Goal: Use online tool/utility: Utilize a website feature to perform a specific function

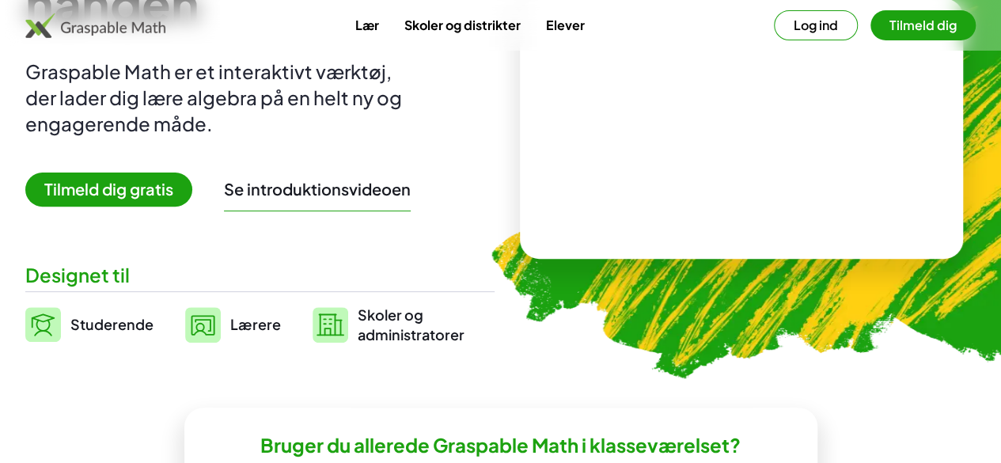
scroll to position [181, 0]
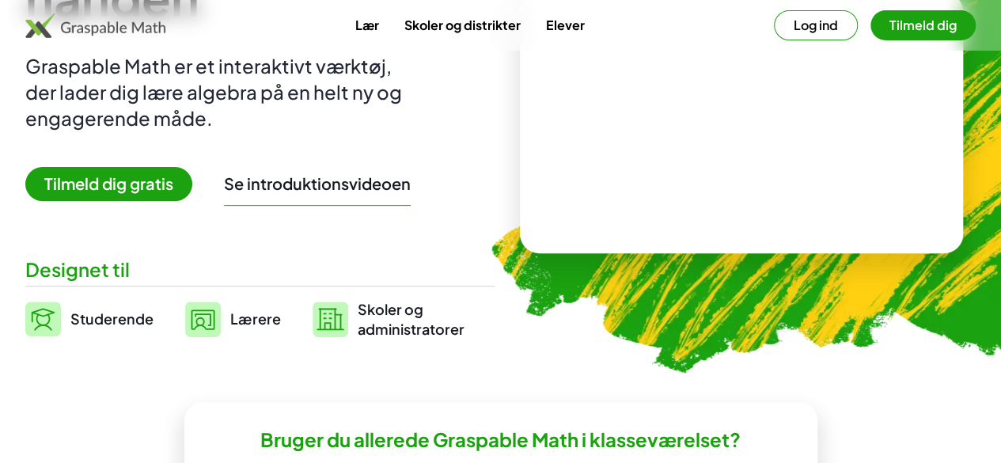
click at [131, 311] on font "Studerende" at bounding box center [111, 319] width 83 height 18
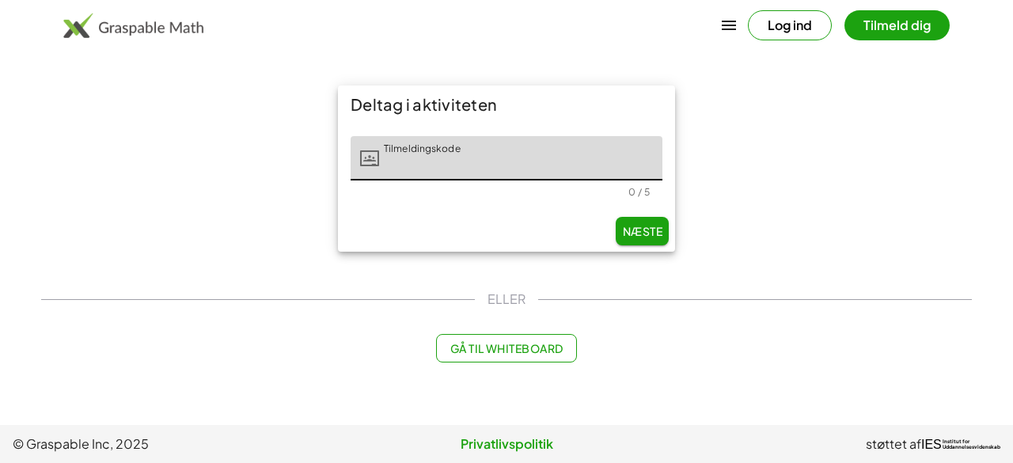
click at [504, 348] on font "Gå til Whiteboard" at bounding box center [506, 348] width 113 height 14
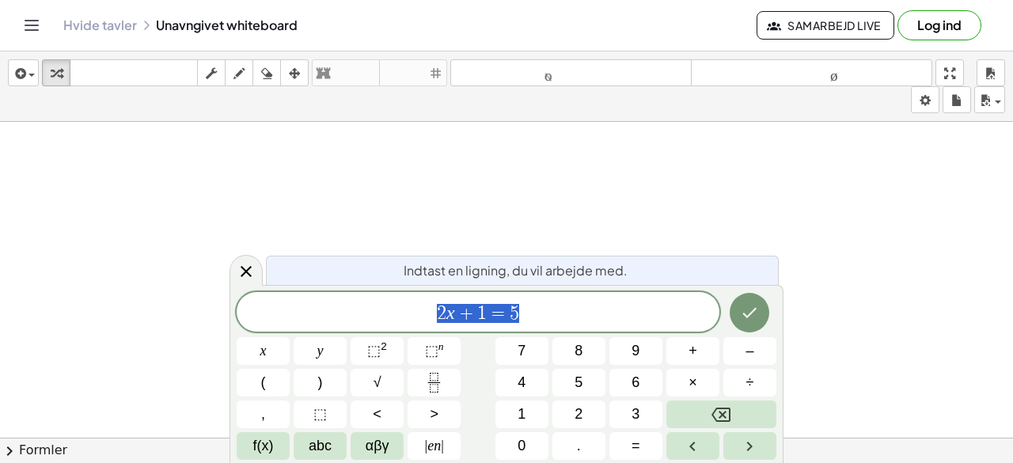
click at [504, 348] on button "7" at bounding box center [522, 351] width 53 height 28
click at [605, 310] on span "2 x + 1 = 5" at bounding box center [478, 313] width 483 height 22
drag, startPoint x: 605, startPoint y: 310, endPoint x: 516, endPoint y: 325, distance: 90.1
click at [516, 325] on div "7 ​" at bounding box center [478, 312] width 483 height 40
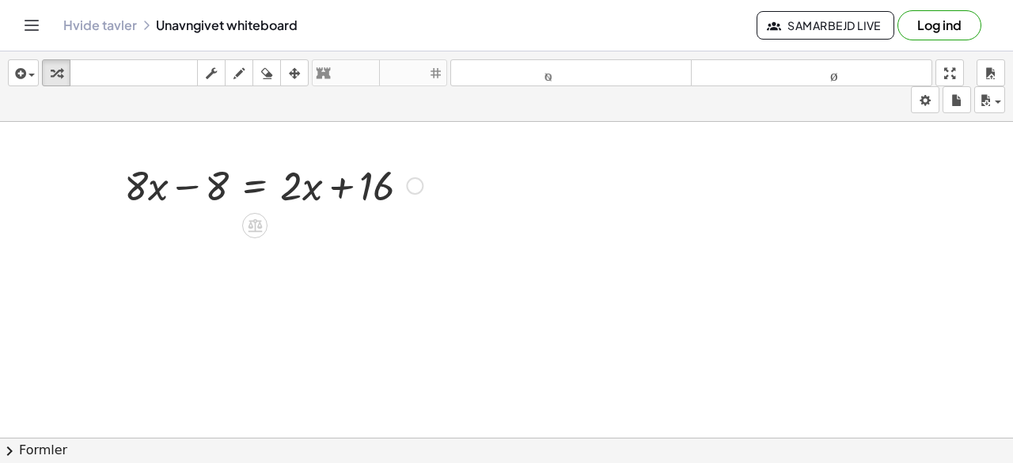
drag, startPoint x: 516, startPoint y: 325, endPoint x: 195, endPoint y: 189, distance: 349.1
click at [195, 189] on div at bounding box center [273, 185] width 314 height 54
click at [339, 175] on div at bounding box center [273, 185] width 314 height 54
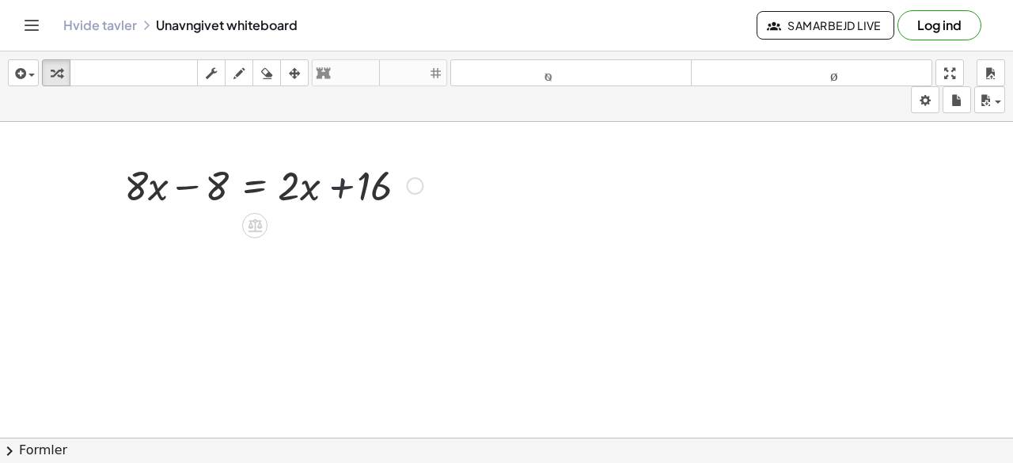
click at [339, 175] on div at bounding box center [273, 185] width 314 height 54
click at [181, 187] on div at bounding box center [273, 185] width 314 height 54
drag, startPoint x: 344, startPoint y: 191, endPoint x: 73, endPoint y: 189, distance: 271.5
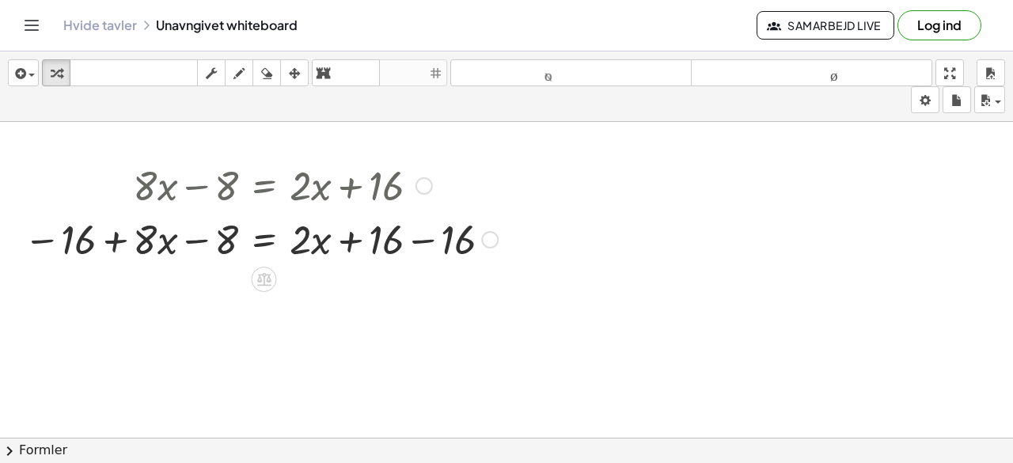
click at [115, 237] on div at bounding box center [261, 238] width 490 height 54
click at [199, 243] on div at bounding box center [261, 238] width 490 height 54
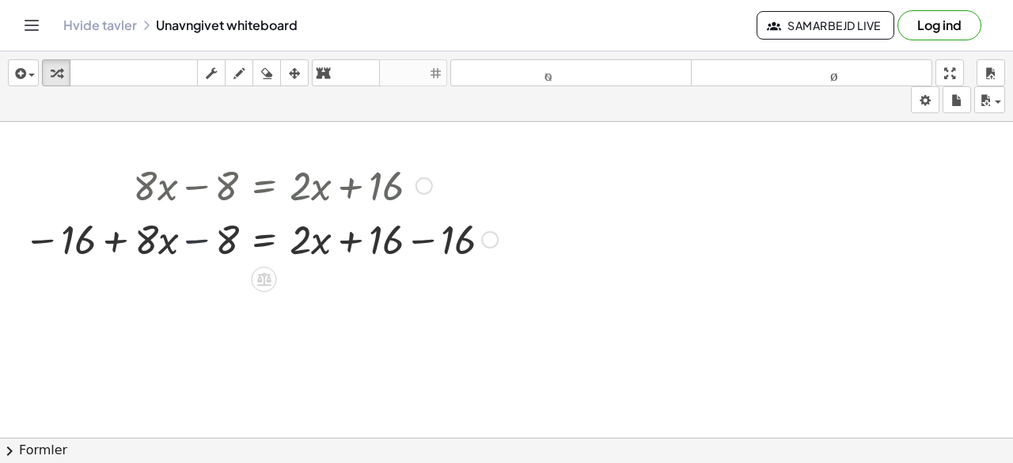
click at [199, 243] on div at bounding box center [261, 238] width 490 height 54
drag, startPoint x: 226, startPoint y: 238, endPoint x: 128, endPoint y: 244, distance: 98.3
click at [128, 244] on div at bounding box center [261, 238] width 490 height 54
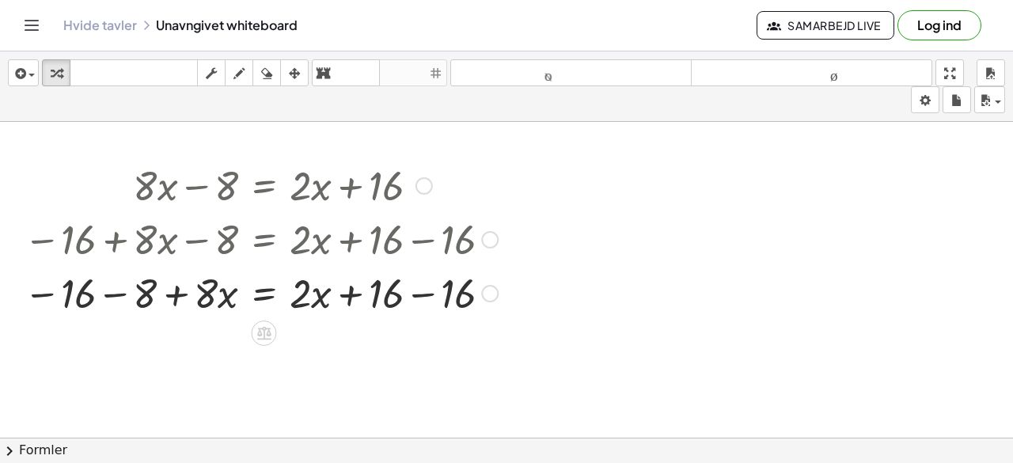
click at [116, 291] on div at bounding box center [261, 292] width 490 height 54
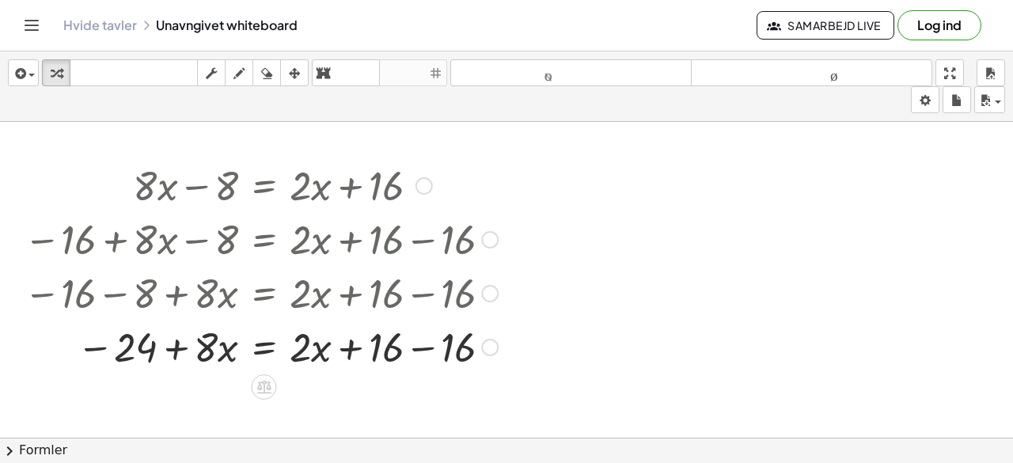
click at [97, 350] on div at bounding box center [261, 346] width 490 height 54
click at [176, 344] on div at bounding box center [261, 346] width 490 height 54
drag, startPoint x: 176, startPoint y: 344, endPoint x: 32, endPoint y: 343, distance: 144.1
click at [32, 343] on div at bounding box center [261, 346] width 490 height 54
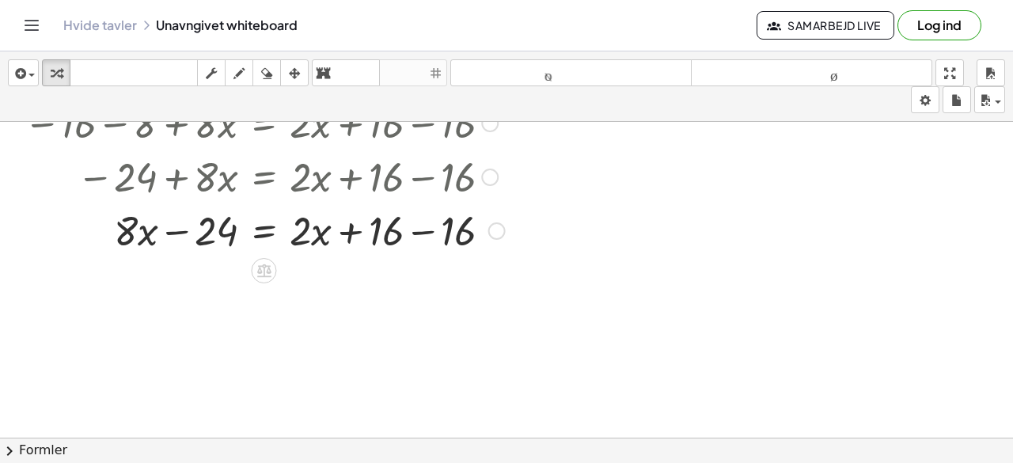
scroll to position [171, 0]
click at [416, 237] on div at bounding box center [264, 229] width 497 height 54
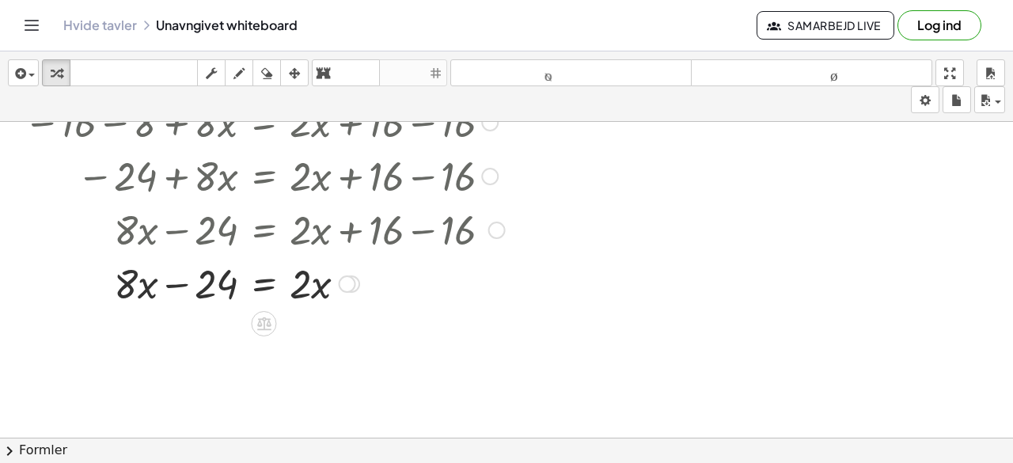
click at [263, 289] on div at bounding box center [264, 283] width 497 height 54
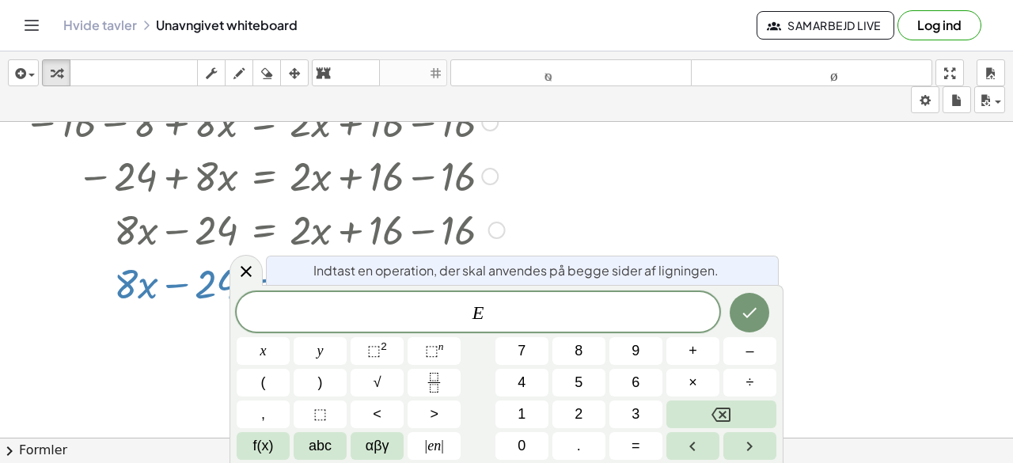
click at [161, 331] on div at bounding box center [506, 330] width 1013 height 759
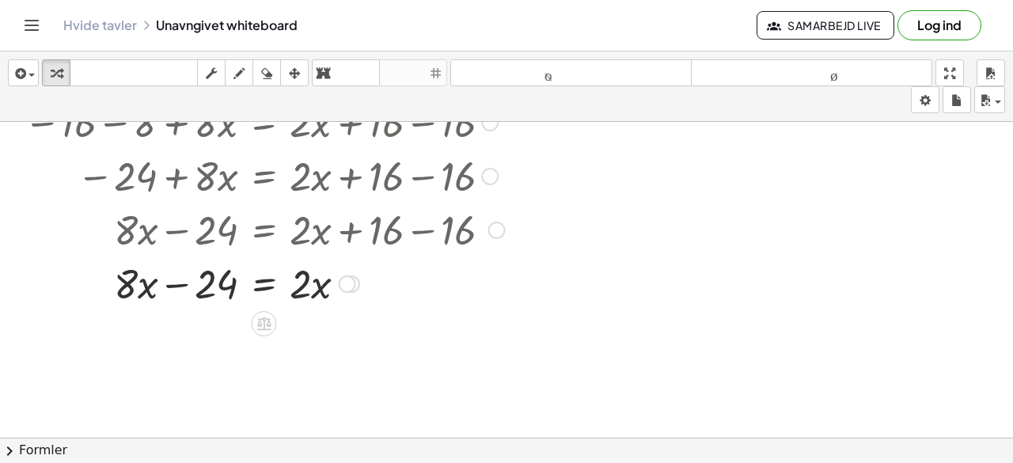
click at [351, 283] on div at bounding box center [347, 283] width 17 height 17
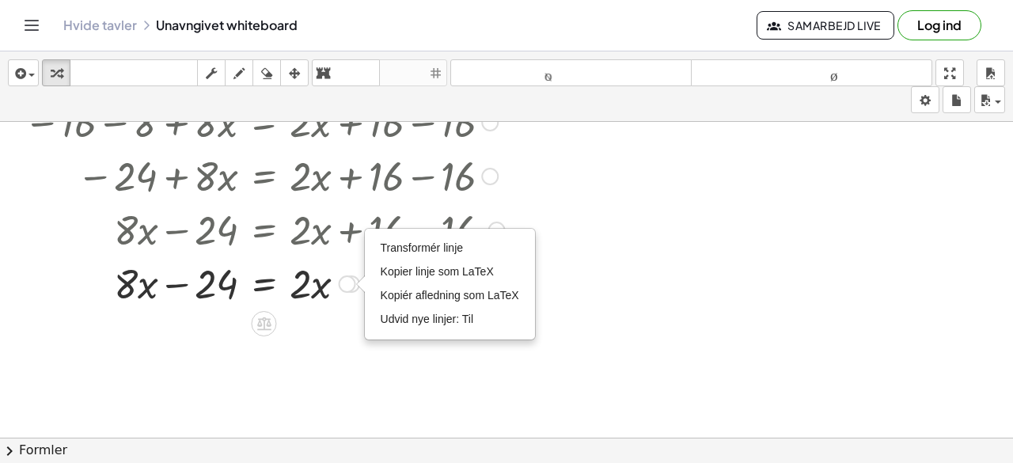
click at [351, 283] on div "Transformér linje Kopier linje som LaTeX Kopiér afledning som LaTeX Udvid nye l…" at bounding box center [347, 283] width 17 height 17
click at [350, 310] on div "+ · 8 · x − 8 = + · 2 · x + 16 − 16 + · 8 · x − 8 = + · 2 · x + 16 − 16 − 16 − …" at bounding box center [258, 148] width 517 height 331
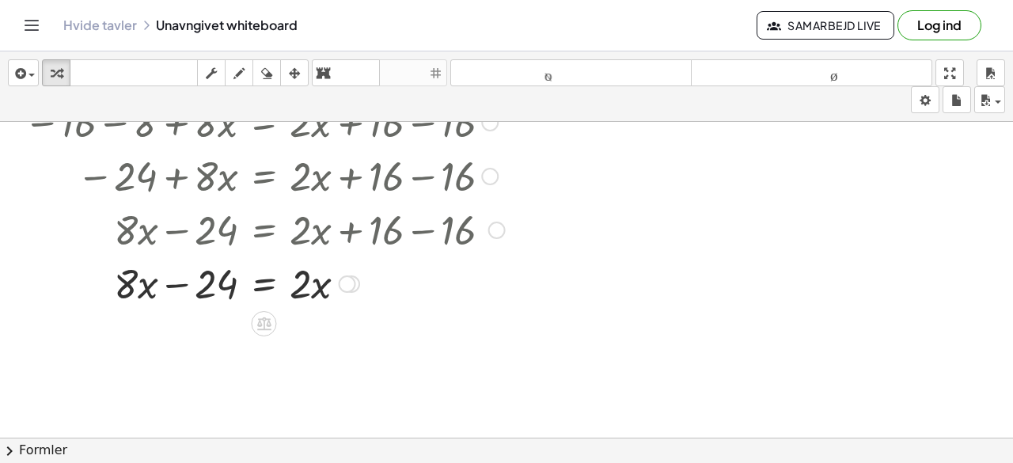
click at [172, 280] on div at bounding box center [264, 283] width 497 height 54
drag, startPoint x: 172, startPoint y: 280, endPoint x: 346, endPoint y: 284, distance: 174.2
click at [346, 284] on div at bounding box center [264, 283] width 497 height 54
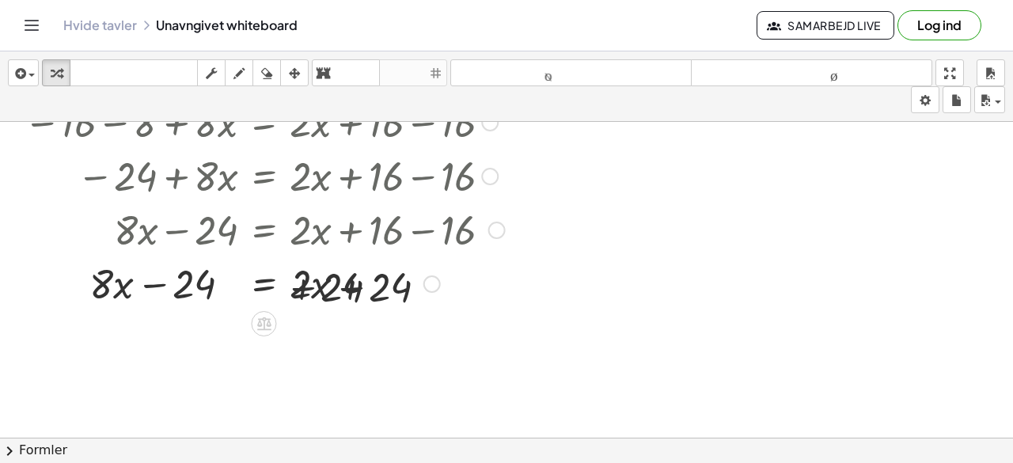
click at [346, 284] on div at bounding box center [264, 283] width 497 height 54
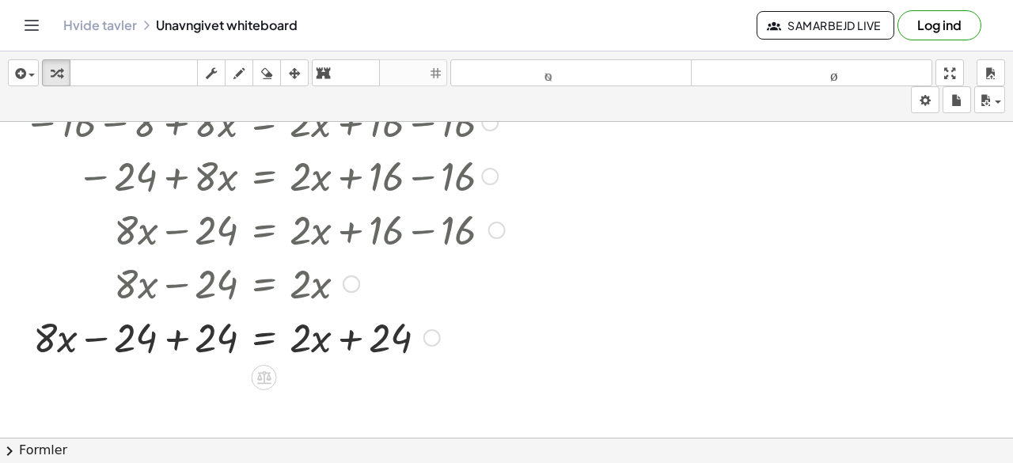
click at [170, 331] on div at bounding box center [264, 337] width 497 height 54
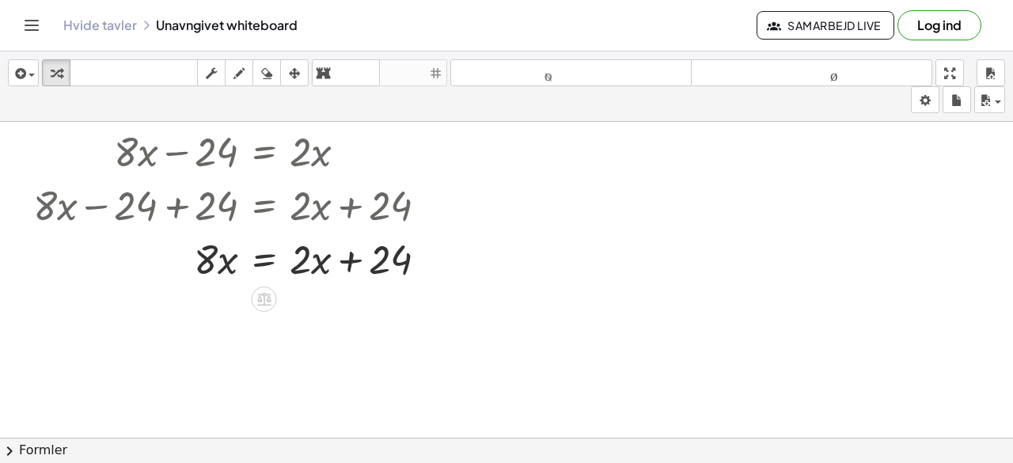
scroll to position [304, 0]
drag, startPoint x: 356, startPoint y: 253, endPoint x: 344, endPoint y: 266, distance: 17.9
click at [344, 266] on div at bounding box center [264, 257] width 497 height 54
drag, startPoint x: 207, startPoint y: 268, endPoint x: 444, endPoint y: 286, distance: 237.3
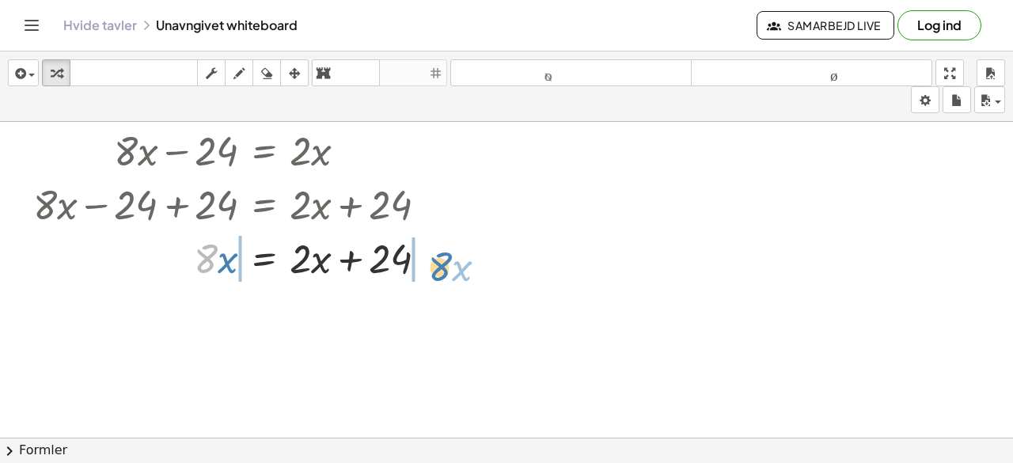
click at [444, 286] on div "+ · 8 · x − 8 = + · 2 · x + 16 − 16 + · 8 · x − 8 = + · 2 · x + 16 − 16 − 16 − …" at bounding box center [258, 69] width 517 height 439
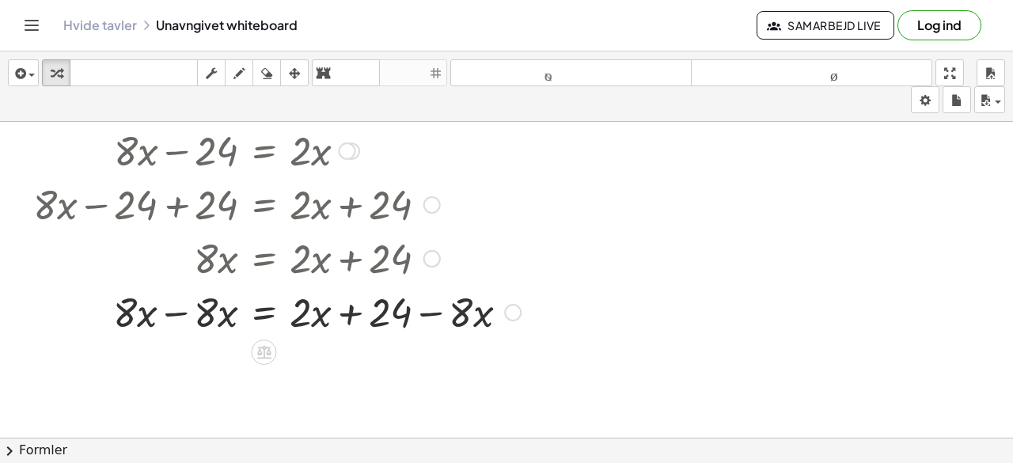
click at [179, 313] on div at bounding box center [272, 311] width 513 height 54
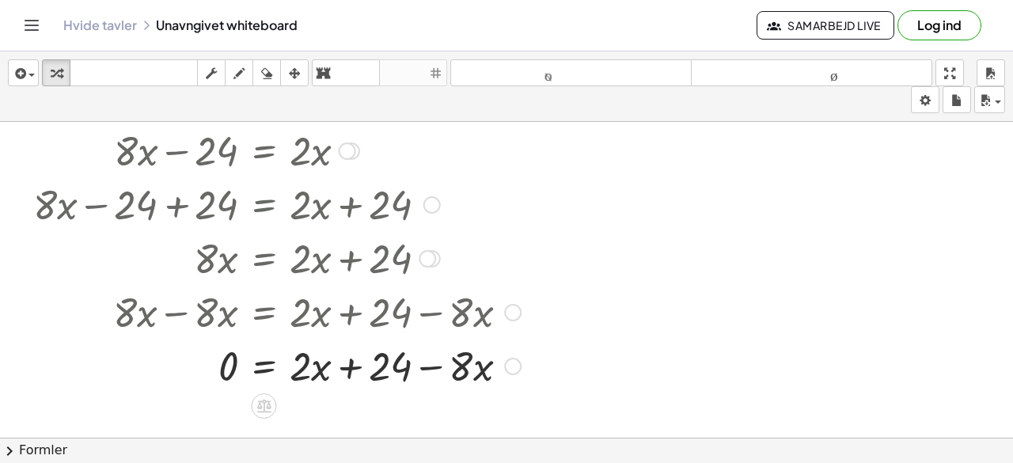
click at [350, 366] on div at bounding box center [272, 365] width 513 height 54
click at [426, 368] on div at bounding box center [272, 365] width 513 height 54
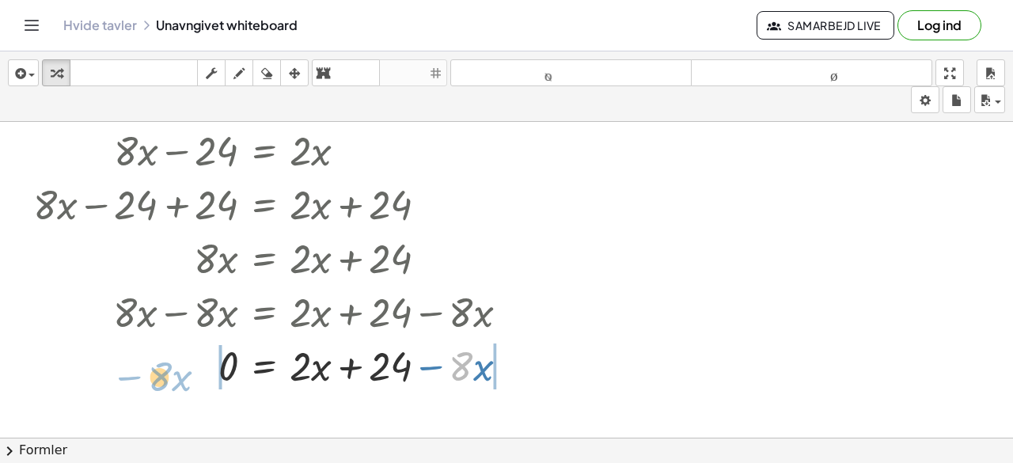
drag, startPoint x: 467, startPoint y: 369, endPoint x: 161, endPoint y: 377, distance: 305.7
click at [161, 377] on div at bounding box center [272, 365] width 513 height 54
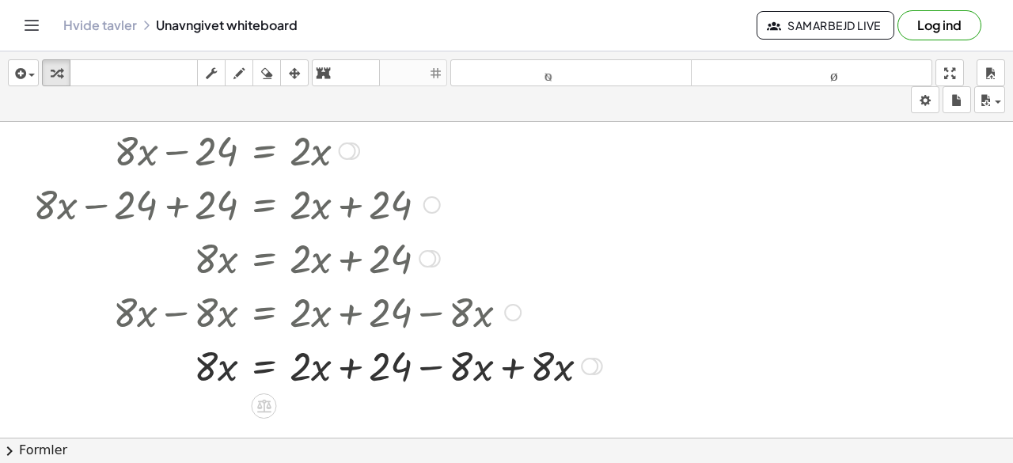
click at [228, 371] on div at bounding box center [313, 365] width 595 height 54
click at [237, 371] on div at bounding box center [313, 365] width 595 height 54
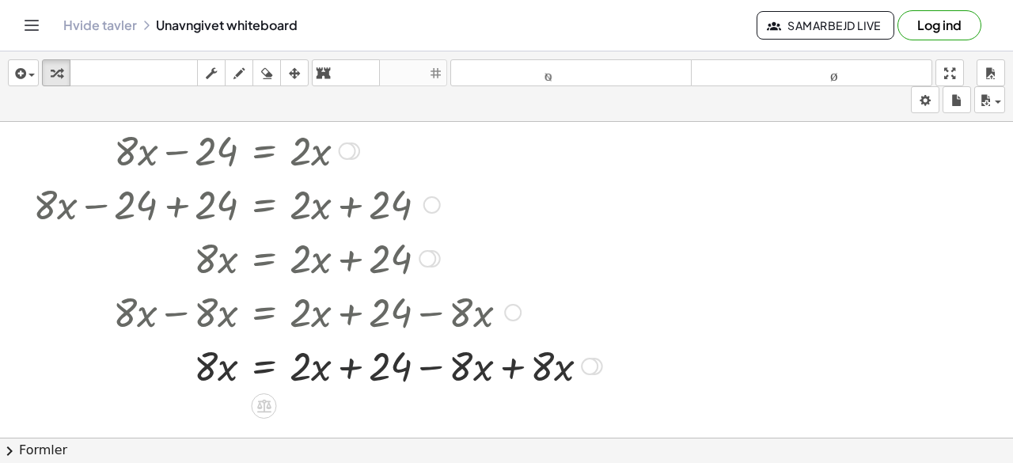
click at [340, 366] on div at bounding box center [313, 365] width 595 height 54
drag, startPoint x: 340, startPoint y: 366, endPoint x: 389, endPoint y: 359, distance: 49.5
click at [389, 359] on div at bounding box center [313, 365] width 595 height 54
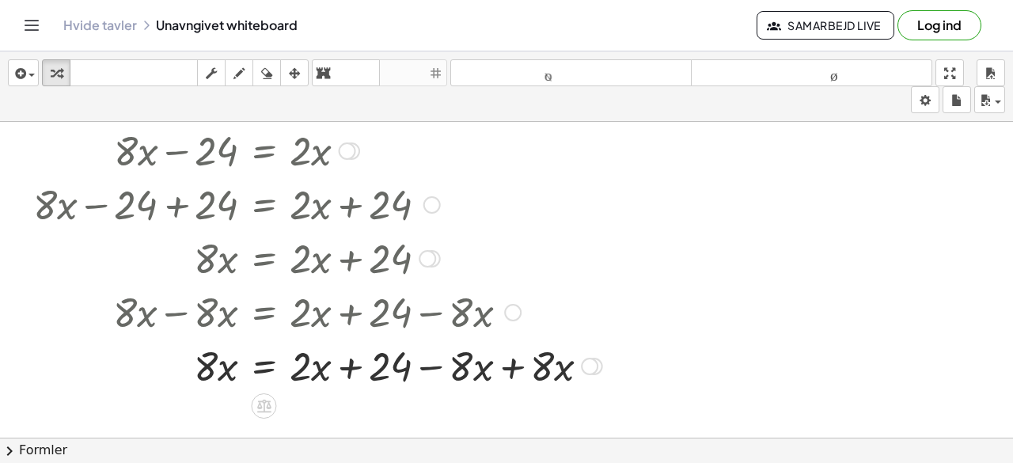
click at [424, 364] on div at bounding box center [313, 365] width 595 height 54
drag, startPoint x: 465, startPoint y: 371, endPoint x: 587, endPoint y: 368, distance: 122.0
click at [587, 368] on div at bounding box center [313, 365] width 595 height 54
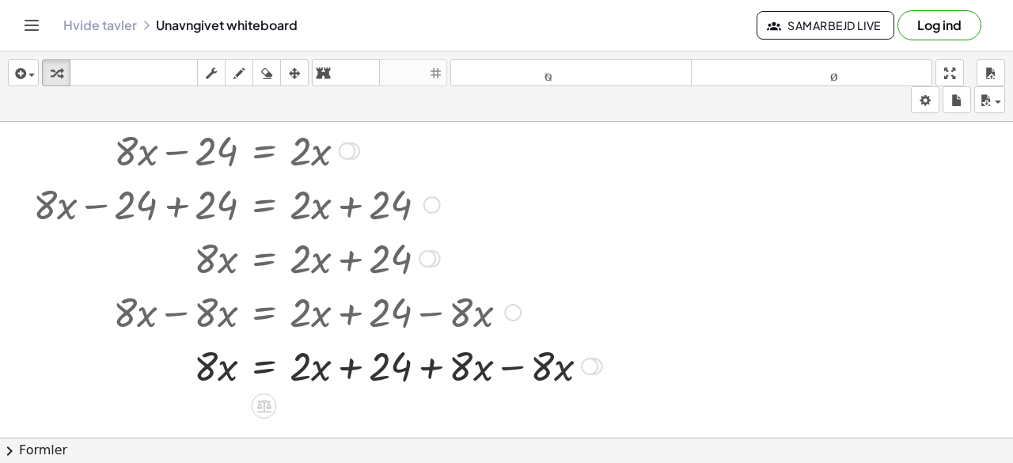
click at [503, 365] on div at bounding box center [313, 365] width 595 height 54
click at [344, 365] on div at bounding box center [272, 365] width 513 height 54
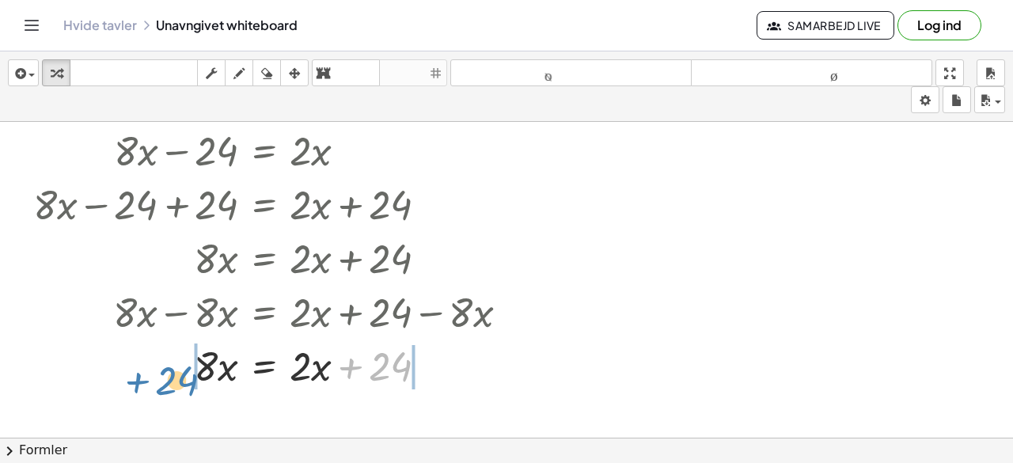
drag, startPoint x: 378, startPoint y: 365, endPoint x: 165, endPoint y: 380, distance: 213.5
click at [161, 378] on div at bounding box center [272, 365] width 513 height 54
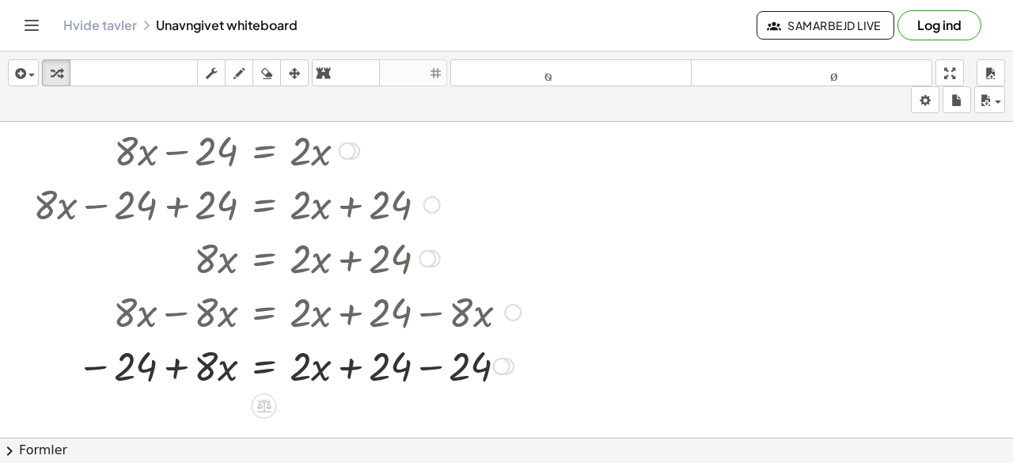
click at [435, 365] on div at bounding box center [272, 365] width 513 height 54
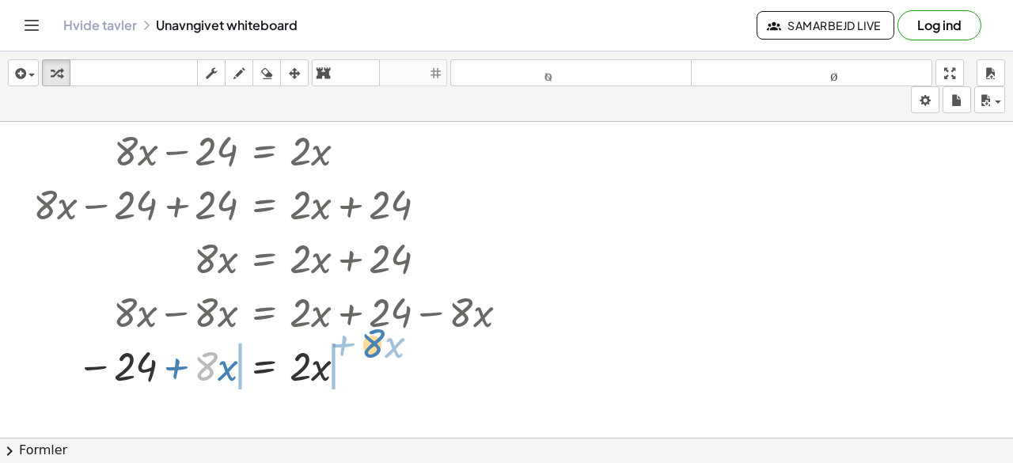
drag, startPoint x: 206, startPoint y: 362, endPoint x: 374, endPoint y: 340, distance: 170.1
click at [375, 340] on div at bounding box center [272, 365] width 513 height 54
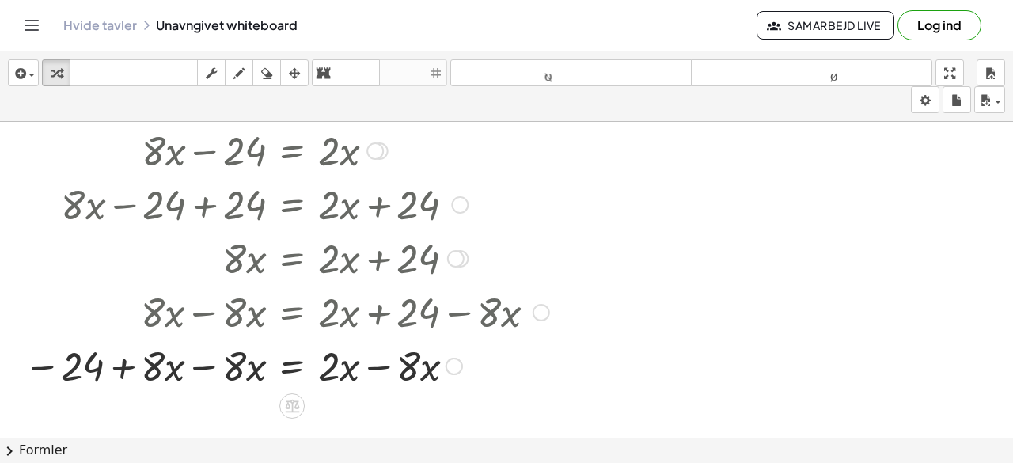
click at [384, 364] on div at bounding box center [286, 365] width 541 height 54
click at [446, 364] on div "Transformér linje Kopier linje som LaTeX Kopiér afledning som LaTeX Udvid nye l…" at bounding box center [454, 366] width 17 height 17
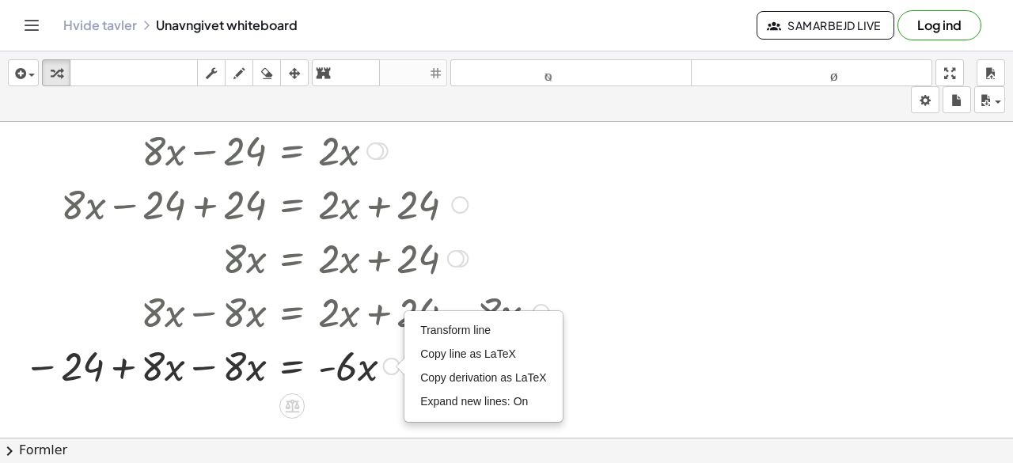
click at [388, 393] on div "+ · 8 · x − 8 = + · 2 · x + 16 − 16 + · 8 · x − 8 = + · 2 · x + 16 − 16 − 16 − …" at bounding box center [280, 123] width 561 height 546
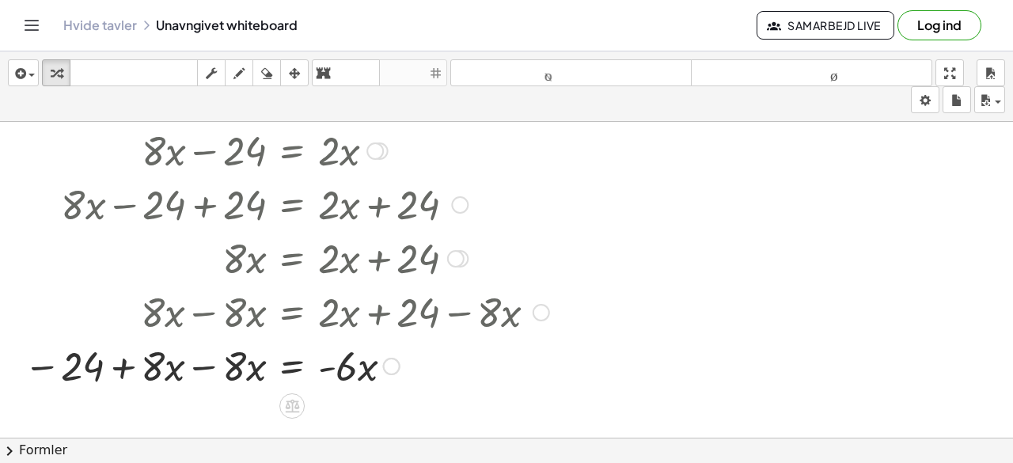
click at [201, 366] on div at bounding box center [286, 365] width 541 height 54
click at [201, 366] on div at bounding box center [300, 365] width 513 height 54
click at [218, 370] on div at bounding box center [300, 365] width 513 height 54
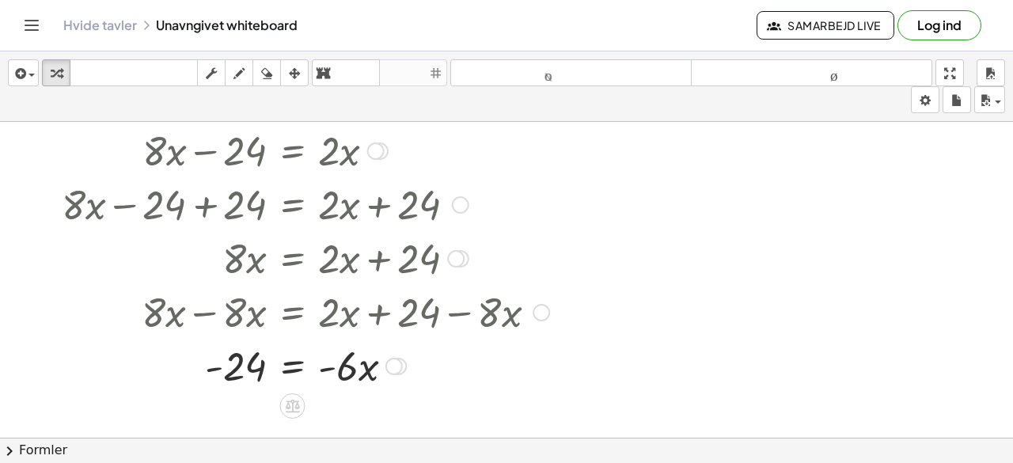
click at [218, 370] on div at bounding box center [300, 365] width 513 height 54
drag, startPoint x: 212, startPoint y: 367, endPoint x: 211, endPoint y: 377, distance: 10.4
click at [211, 377] on div at bounding box center [300, 365] width 513 height 54
click at [205, 370] on div at bounding box center [300, 365] width 513 height 54
drag, startPoint x: 214, startPoint y: 370, endPoint x: 592, endPoint y: 203, distance: 414.0
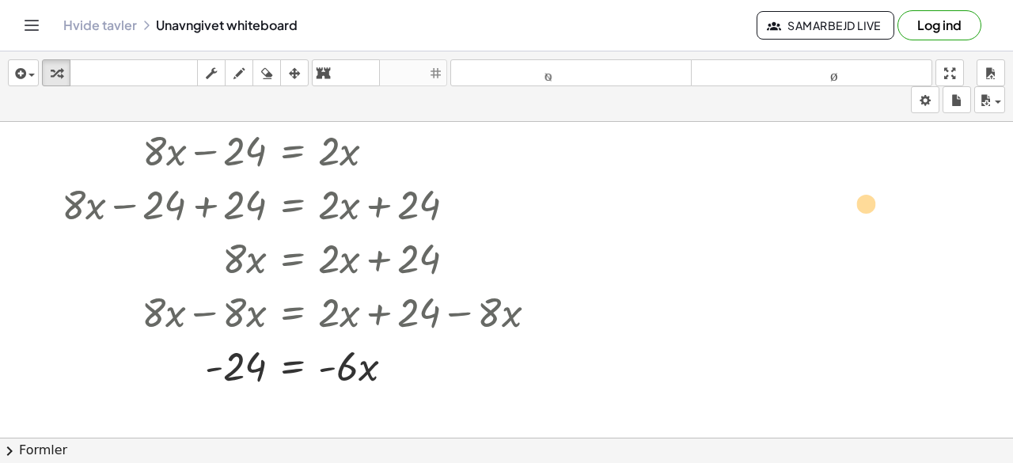
click at [592, 203] on div "+ · 8 · x − 8 = + · 2 · x + 16 − 16 + · 8 · x − 8 = + · 2 · x + 16 − 16 − 16 − …" at bounding box center [506, 197] width 1013 height 759
click at [331, 371] on div at bounding box center [300, 365] width 513 height 54
drag, startPoint x: 329, startPoint y: 370, endPoint x: 221, endPoint y: 372, distance: 107.7
click at [221, 372] on div at bounding box center [300, 365] width 513 height 54
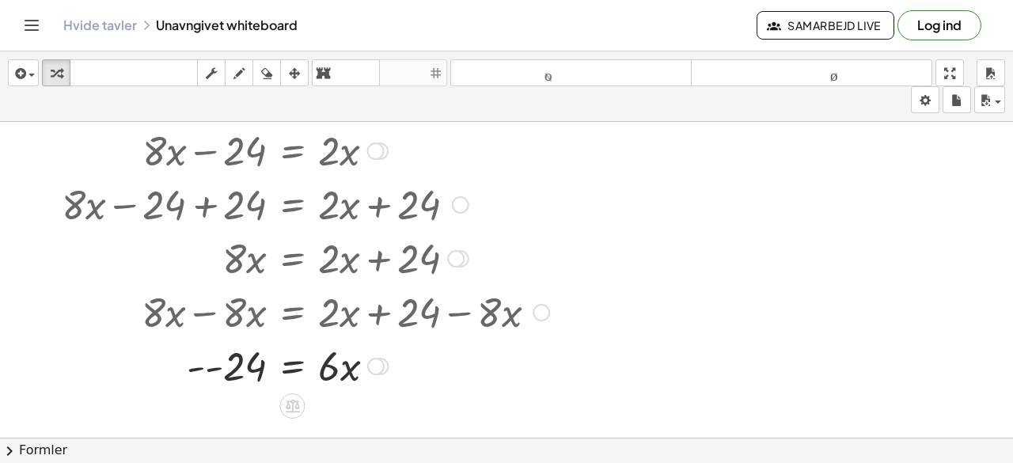
click at [215, 372] on div at bounding box center [300, 365] width 513 height 54
drag, startPoint x: 354, startPoint y: 373, endPoint x: 279, endPoint y: 378, distance: 75.4
click at [279, 378] on div at bounding box center [300, 365] width 513 height 54
click at [252, 393] on div at bounding box center [300, 364] width 513 height 79
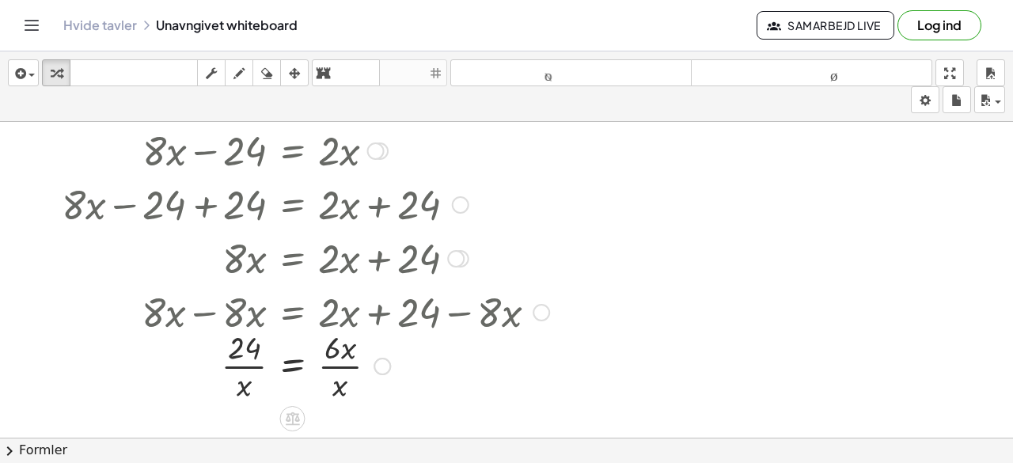
click at [252, 393] on div at bounding box center [300, 364] width 513 height 79
click at [251, 370] on div at bounding box center [300, 364] width 513 height 79
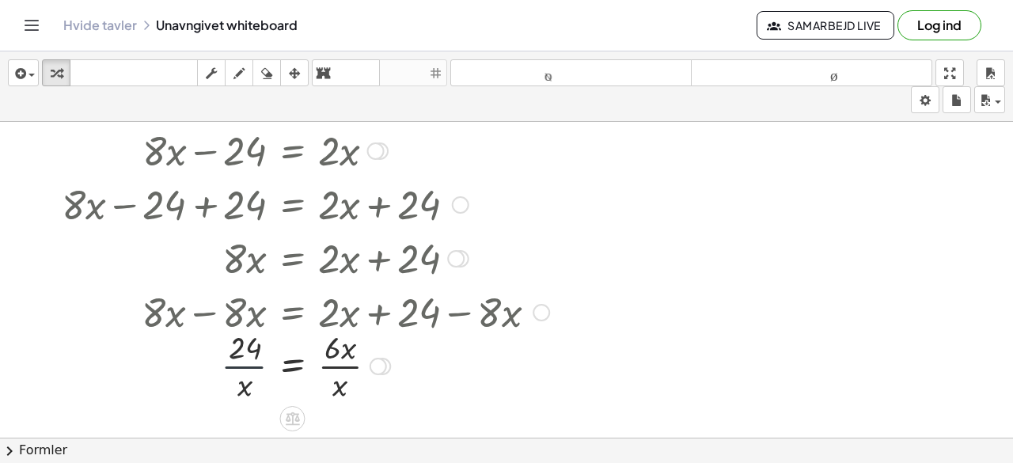
click at [251, 370] on div at bounding box center [300, 364] width 513 height 79
click at [341, 392] on div at bounding box center [300, 364] width 513 height 79
click at [345, 362] on div at bounding box center [300, 364] width 513 height 79
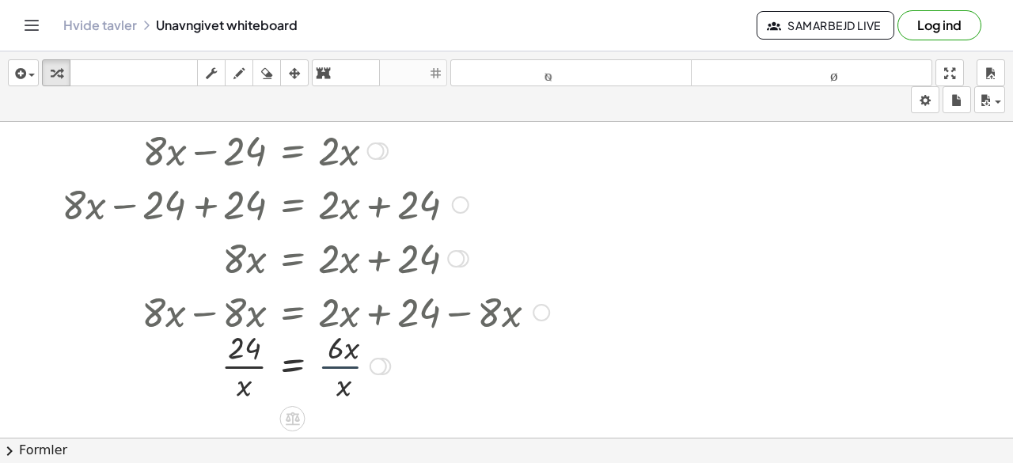
click at [344, 365] on div at bounding box center [300, 364] width 513 height 79
drag, startPoint x: 341, startPoint y: 389, endPoint x: 245, endPoint y: 391, distance: 96.6
click at [245, 391] on div at bounding box center [300, 364] width 513 height 79
click at [231, 364] on div at bounding box center [300, 364] width 513 height 79
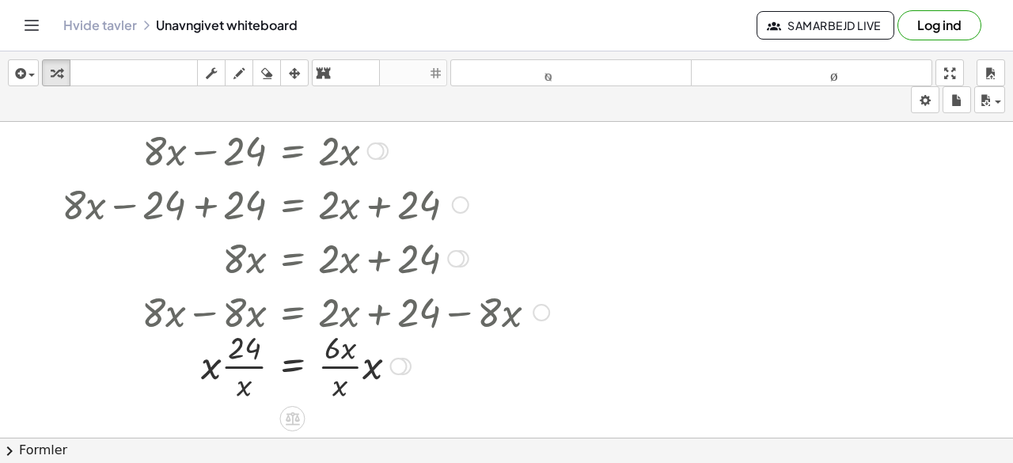
click at [242, 355] on div at bounding box center [300, 364] width 513 height 79
drag, startPoint x: 244, startPoint y: 349, endPoint x: 439, endPoint y: 374, distance: 196.4
click at [439, 374] on div at bounding box center [300, 364] width 513 height 79
drag, startPoint x: 244, startPoint y: 347, endPoint x: 176, endPoint y: 374, distance: 73.2
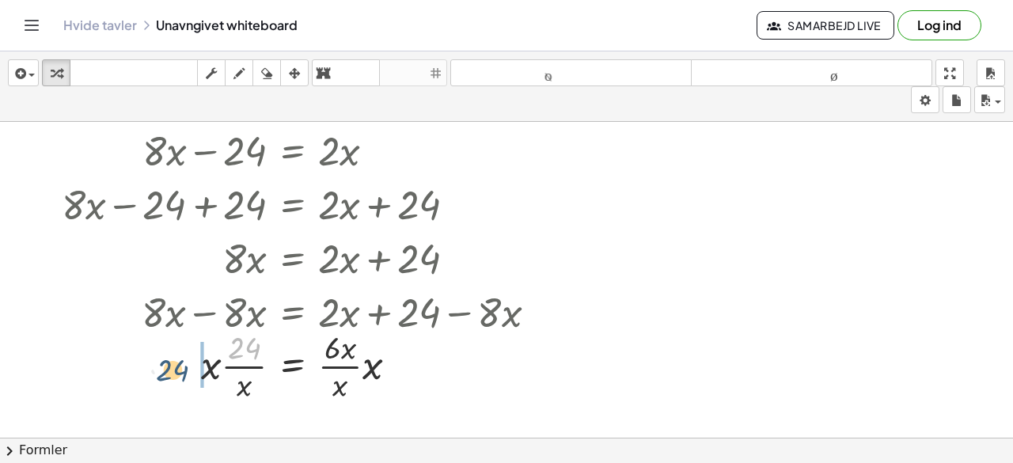
click at [176, 374] on div at bounding box center [300, 364] width 513 height 79
click at [249, 367] on div at bounding box center [300, 364] width 513 height 79
drag, startPoint x: 230, startPoint y: 369, endPoint x: 256, endPoint y: 351, distance: 31.8
click at [256, 351] on div at bounding box center [300, 364] width 513 height 79
click at [254, 367] on div at bounding box center [300, 364] width 513 height 79
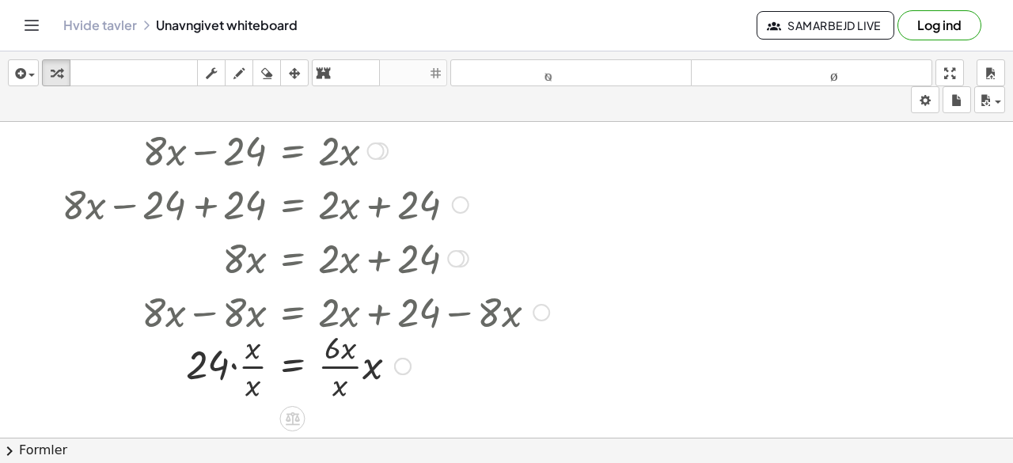
click at [254, 367] on div at bounding box center [300, 364] width 513 height 79
click at [345, 372] on div at bounding box center [300, 364] width 513 height 79
drag, startPoint x: 331, startPoint y: 353, endPoint x: 445, endPoint y: 386, distance: 118.7
click at [446, 386] on div at bounding box center [300, 364] width 513 height 79
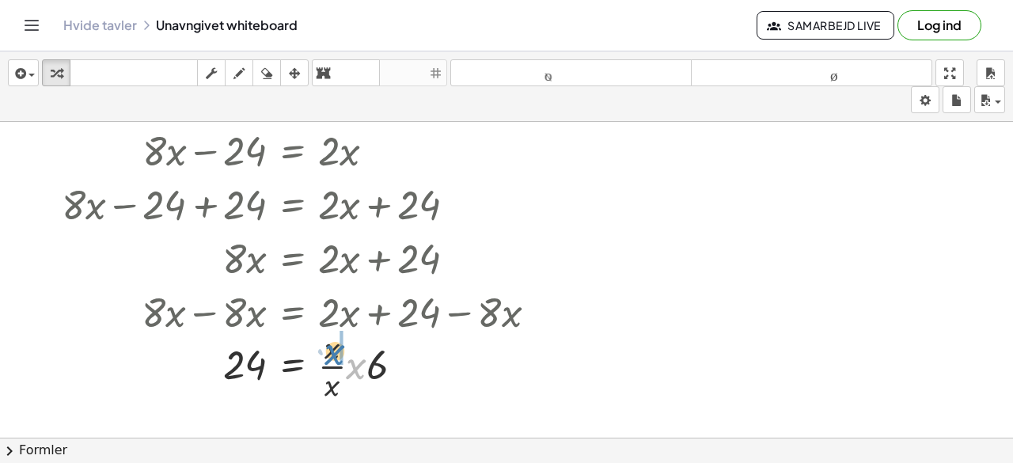
drag, startPoint x: 355, startPoint y: 373, endPoint x: 331, endPoint y: 359, distance: 28.4
click at [331, 359] on div at bounding box center [300, 364] width 513 height 79
click at [344, 370] on div at bounding box center [300, 364] width 513 height 79
drag, startPoint x: 327, startPoint y: 373, endPoint x: 317, endPoint y: 369, distance: 10.3
click at [317, 369] on div at bounding box center [300, 365] width 513 height 54
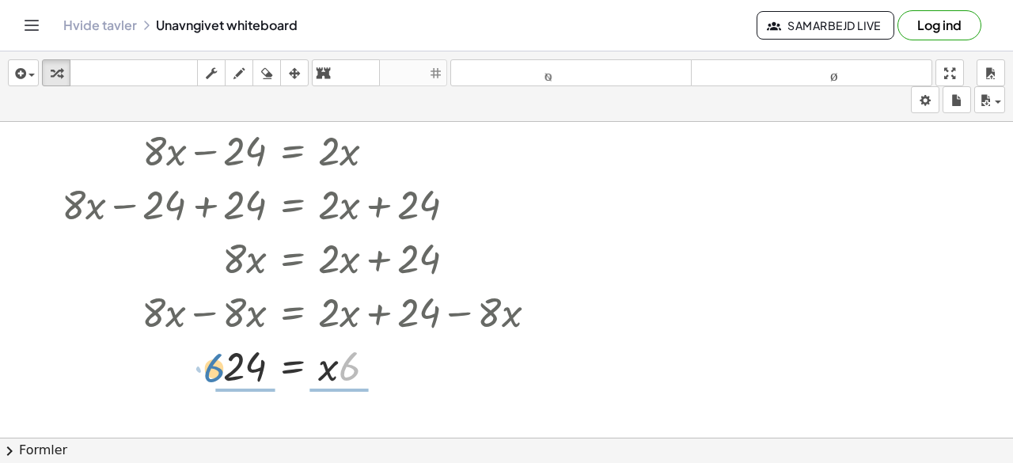
drag, startPoint x: 344, startPoint y: 367, endPoint x: 208, endPoint y: 369, distance: 135.4
click at [208, 369] on div at bounding box center [300, 365] width 513 height 54
click at [234, 365] on div at bounding box center [300, 364] width 513 height 79
click at [343, 367] on div at bounding box center [300, 364] width 513 height 79
drag, startPoint x: 329, startPoint y: 351, endPoint x: 423, endPoint y: 370, distance: 95.3
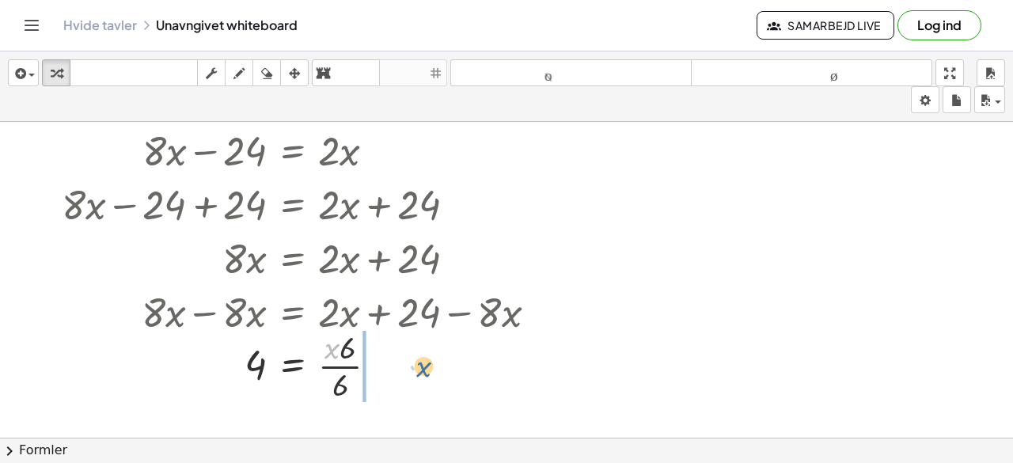
click at [423, 370] on div at bounding box center [300, 364] width 513 height 79
click at [334, 367] on div at bounding box center [300, 364] width 513 height 79
click at [321, 372] on div at bounding box center [300, 365] width 513 height 52
click at [325, 368] on div at bounding box center [300, 365] width 513 height 52
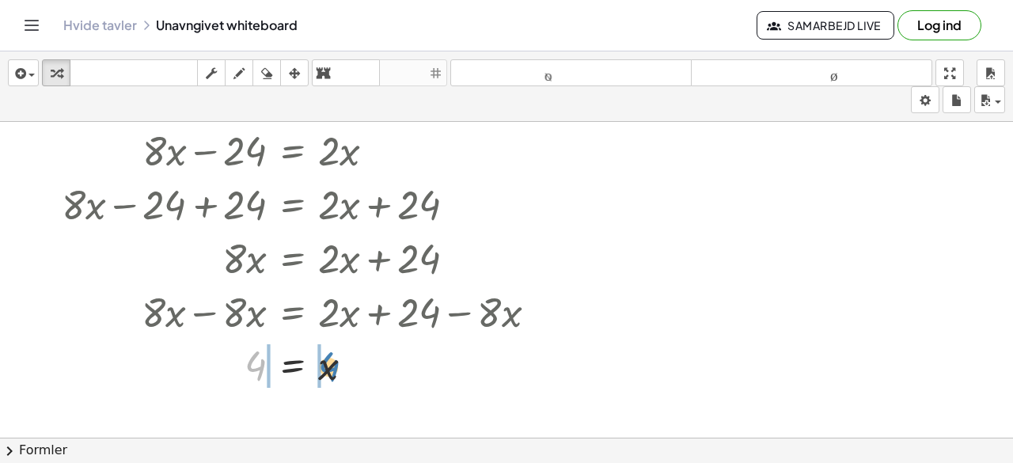
drag, startPoint x: 251, startPoint y: 364, endPoint x: 320, endPoint y: 365, distance: 68.9
click at [234, 368] on div at bounding box center [300, 365] width 513 height 54
click at [336, 368] on div at bounding box center [300, 365] width 513 height 52
drag, startPoint x: 330, startPoint y: 363, endPoint x: 324, endPoint y: 369, distance: 8.4
click at [324, 369] on div at bounding box center [300, 365] width 513 height 52
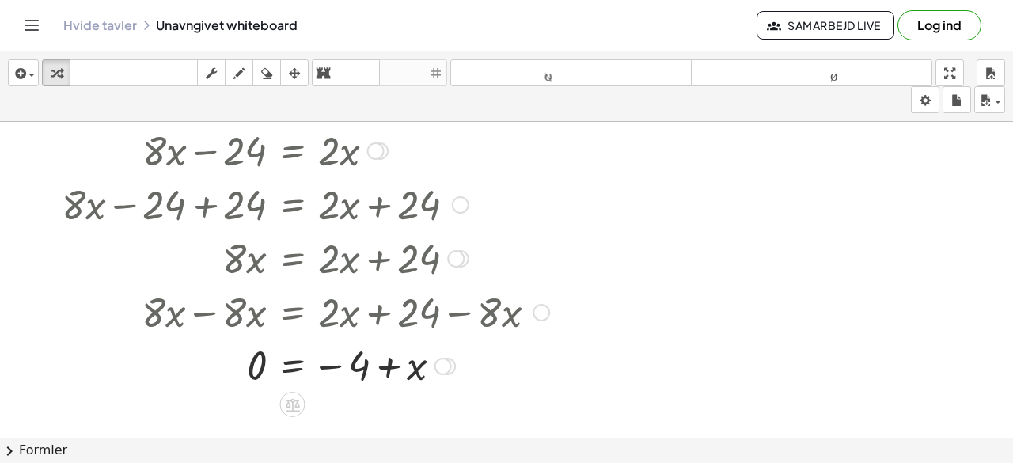
click at [332, 367] on div at bounding box center [300, 365] width 513 height 52
drag, startPoint x: 332, startPoint y: 367, endPoint x: 413, endPoint y: 372, distance: 80.9
click at [413, 372] on div at bounding box center [300, 365] width 513 height 52
click at [351, 370] on div at bounding box center [300, 365] width 513 height 54
drag, startPoint x: 326, startPoint y: 371, endPoint x: 343, endPoint y: 346, distance: 30.3
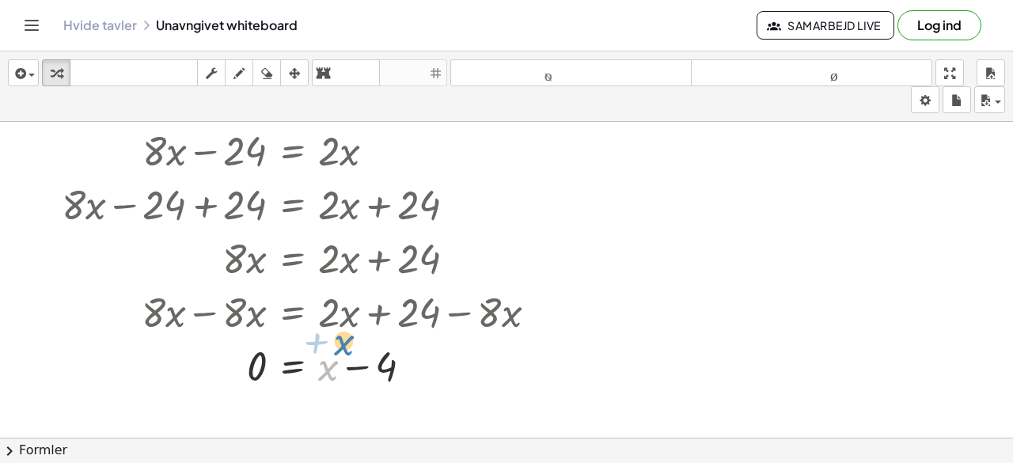
click at [343, 346] on div at bounding box center [300, 365] width 513 height 54
drag, startPoint x: 387, startPoint y: 367, endPoint x: 225, endPoint y: 370, distance: 162.3
click at [225, 370] on div at bounding box center [300, 365] width 513 height 54
click at [359, 367] on div at bounding box center [300, 365] width 513 height 54
click at [410, 367] on div at bounding box center [300, 365] width 513 height 54
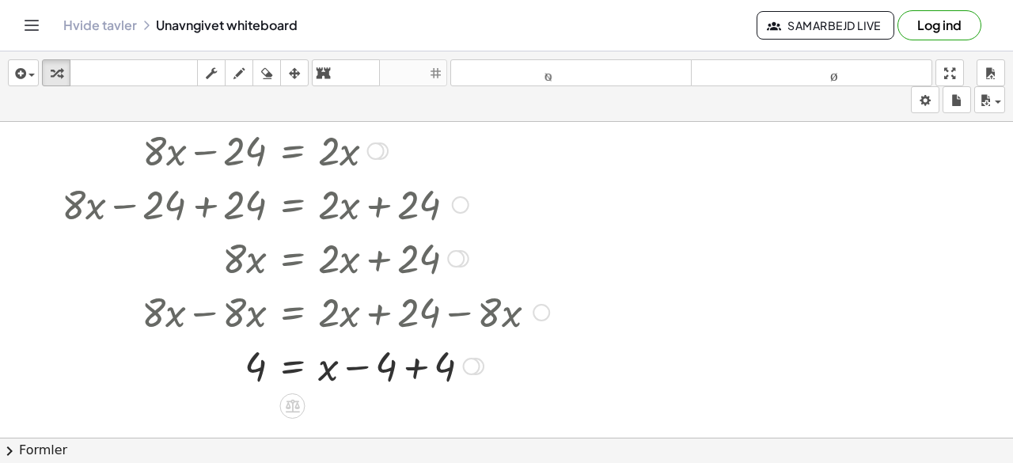
click at [410, 367] on div at bounding box center [300, 365] width 513 height 54
drag, startPoint x: 326, startPoint y: 374, endPoint x: 380, endPoint y: 376, distance: 53.9
click at [380, 376] on div at bounding box center [300, 365] width 513 height 52
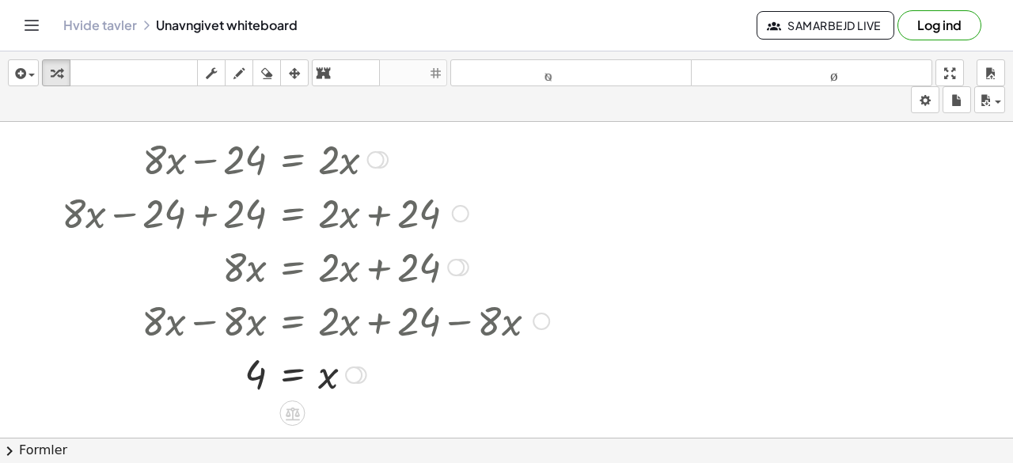
scroll to position [0, 0]
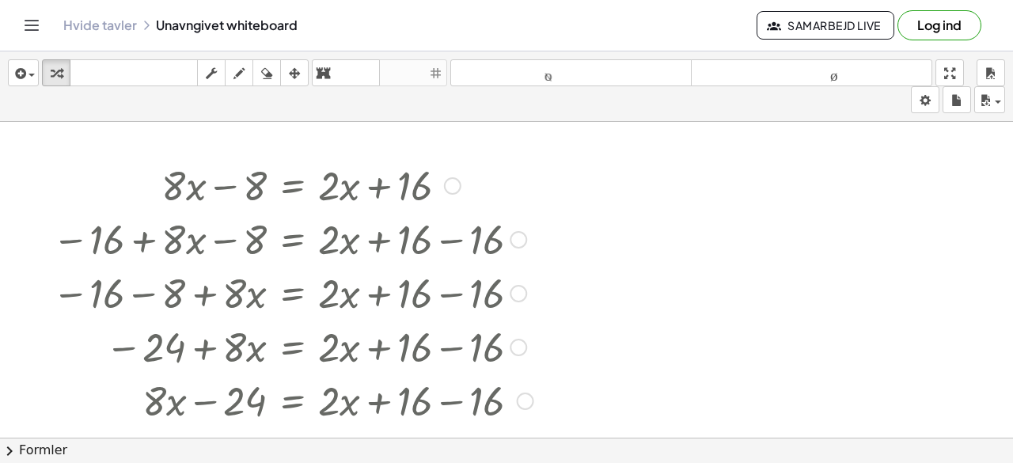
drag, startPoint x: 380, startPoint y: 207, endPoint x: 351, endPoint y: 157, distance: 57.4
click at [351, 158] on div at bounding box center [300, 185] width 513 height 54
